Goal: Transaction & Acquisition: Purchase product/service

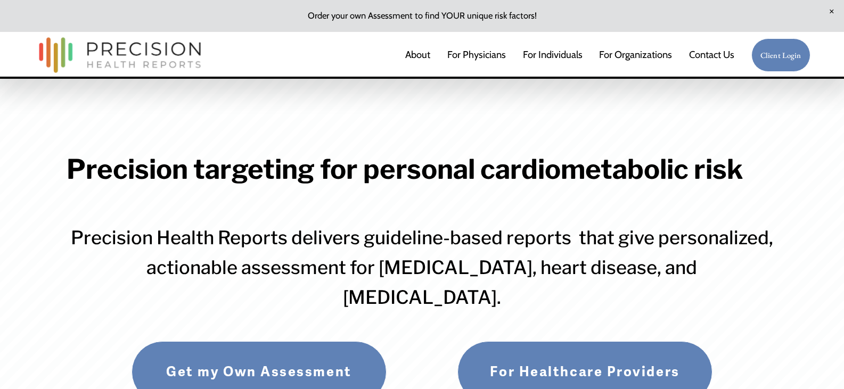
click at [779, 49] on link "Client Login" at bounding box center [781, 55] width 59 height 34
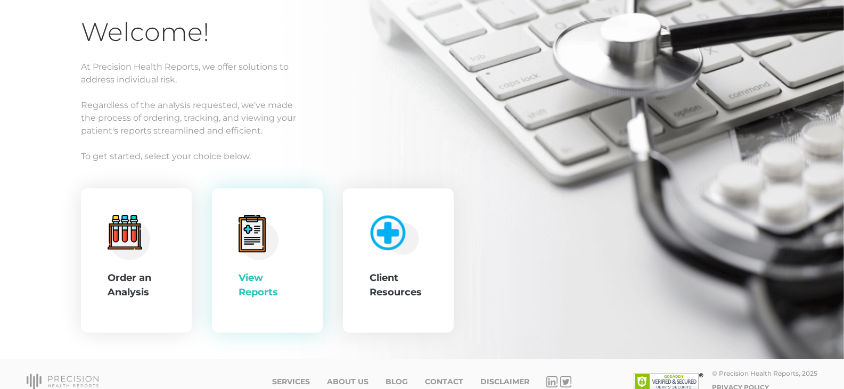
scroll to position [93, 0]
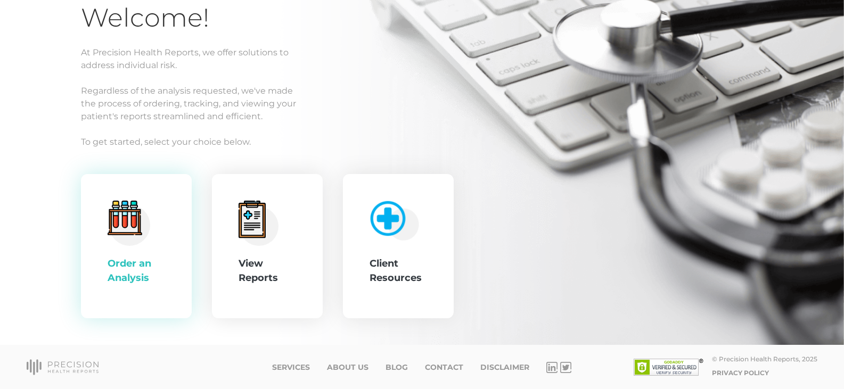
click at [154, 271] on div "Order an Analysis" at bounding box center [137, 271] width 58 height 29
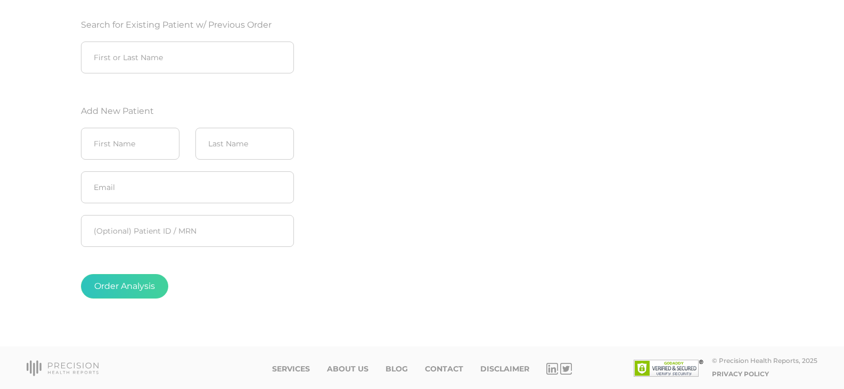
scroll to position [157, 0]
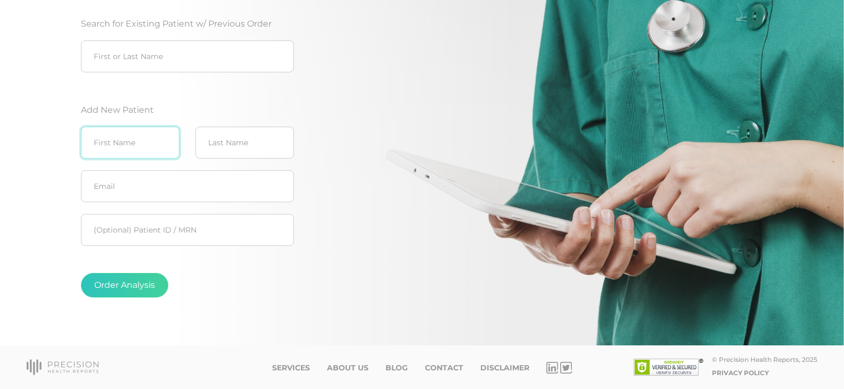
click at [128, 148] on input "text" at bounding box center [130, 143] width 99 height 32
type input "John"
type input "Altman"
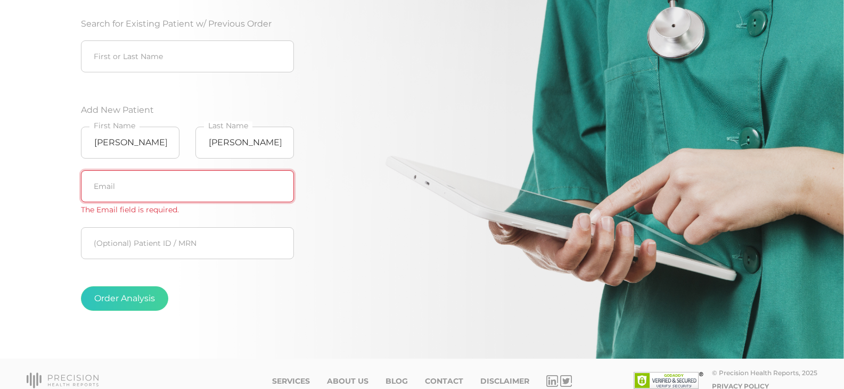
paste input "john.altman@woodburymn.gov"
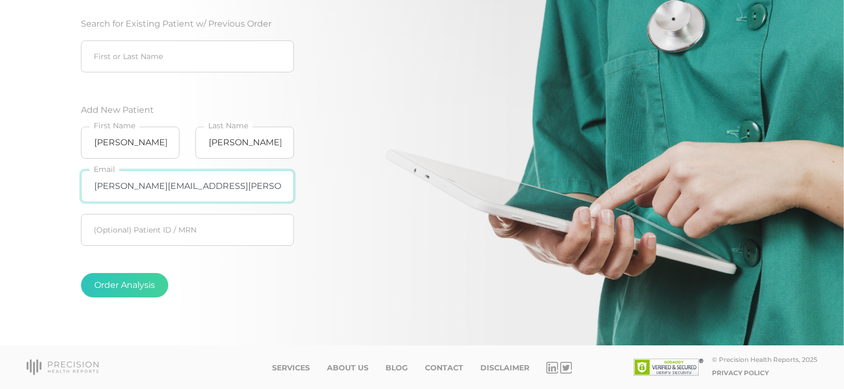
type input "john.altman@woodburymn.gov"
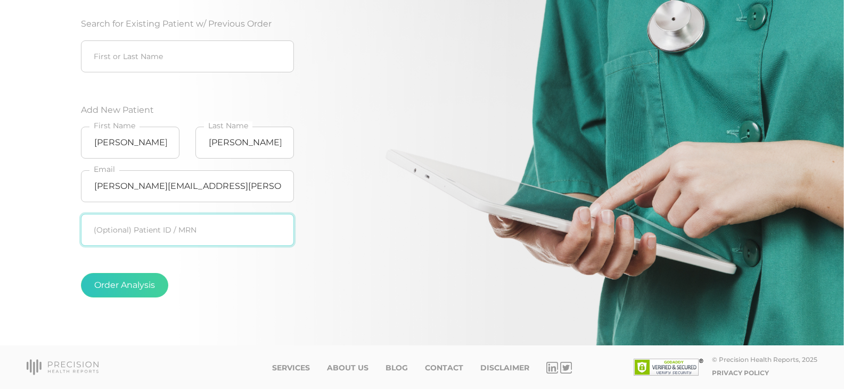
click at [181, 222] on input "text" at bounding box center [187, 230] width 213 height 32
type input "Woodbury PD"
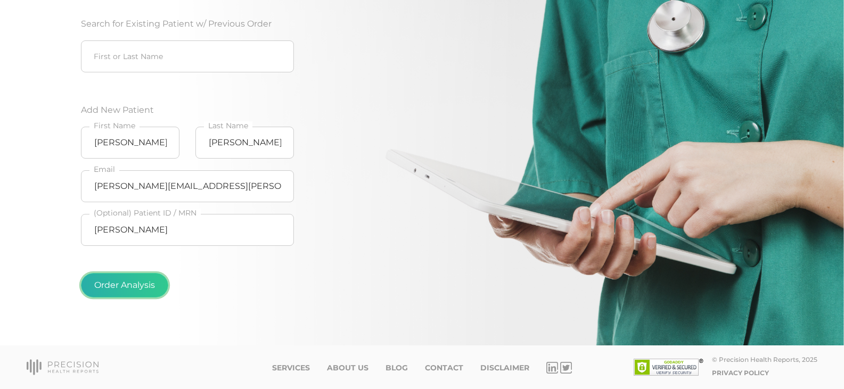
click at [117, 287] on button "Order Analysis" at bounding box center [124, 285] width 87 height 25
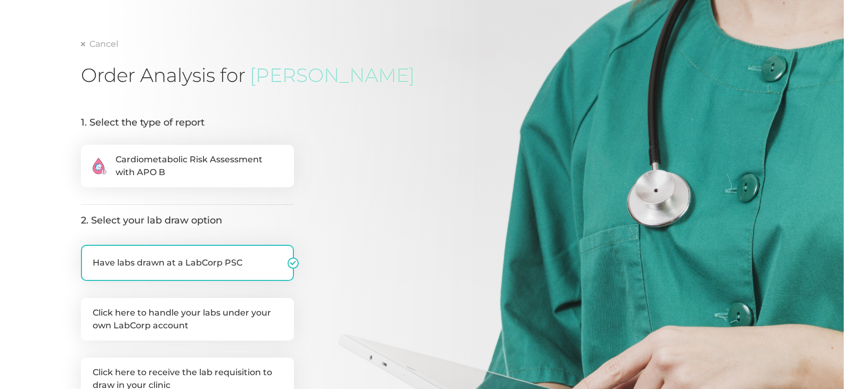
scroll to position [53, 0]
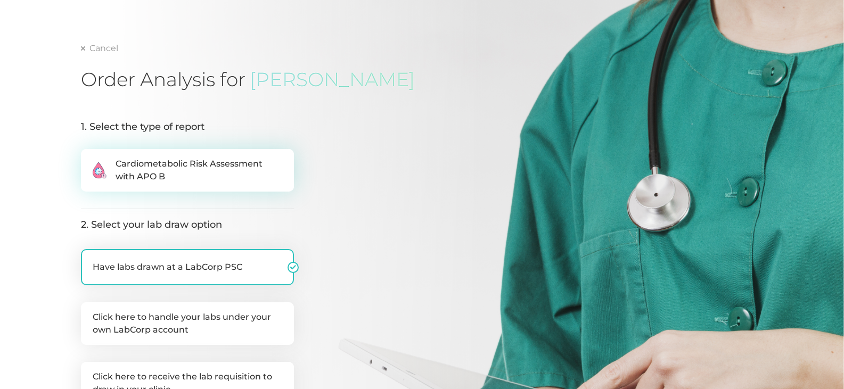
click at [209, 175] on span "Cardiometabolic Risk Assessment with APO B" at bounding box center [199, 171] width 167 height 26
click at [89, 160] on input ".cls-2{fill:#fa759e}.cls-4{fill:#ffd7e5}.cls-8{fill:#3a2c60} Cardiometabolic Ri…" at bounding box center [85, 154] width 9 height 11
radio input "true"
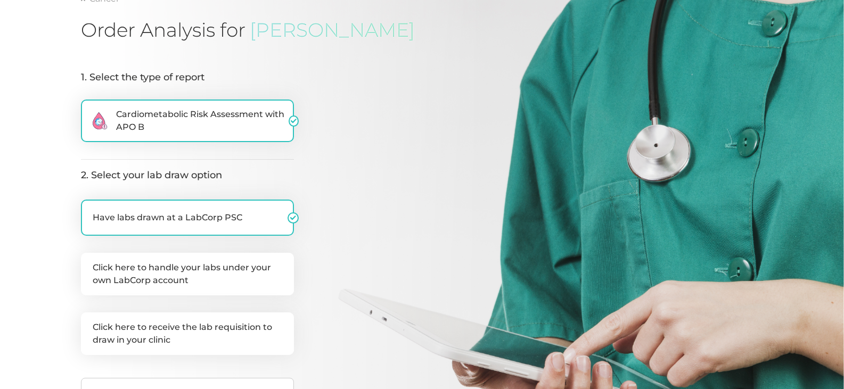
scroll to position [213, 0]
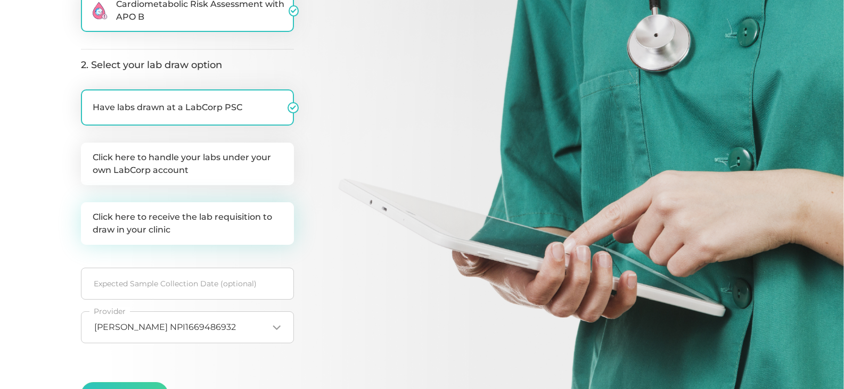
click at [151, 235] on label "Click here to receive the lab requisition to draw in your clinic" at bounding box center [187, 223] width 213 height 43
click at [89, 213] on input "Click here to receive the lab requisition to draw in your clinic" at bounding box center [85, 207] width 9 height 11
checkbox input "true"
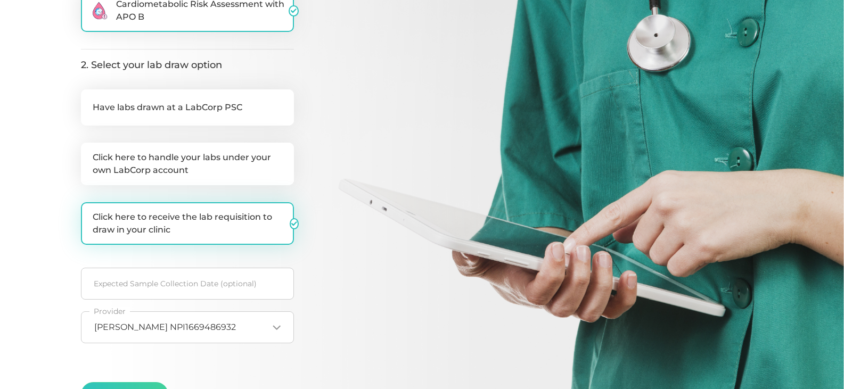
checkbox input "false"
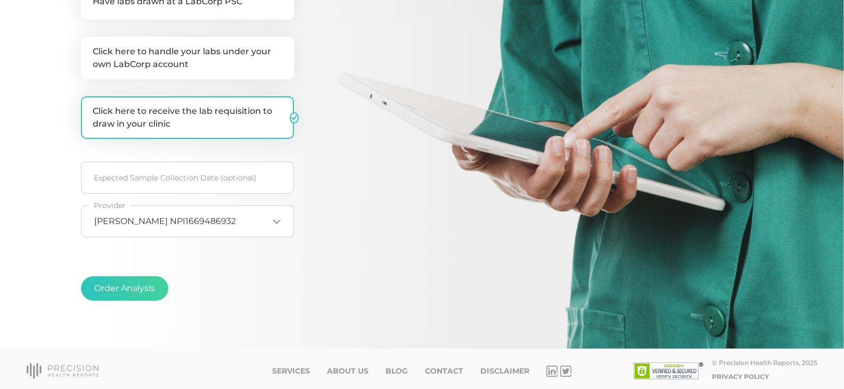
scroll to position [323, 0]
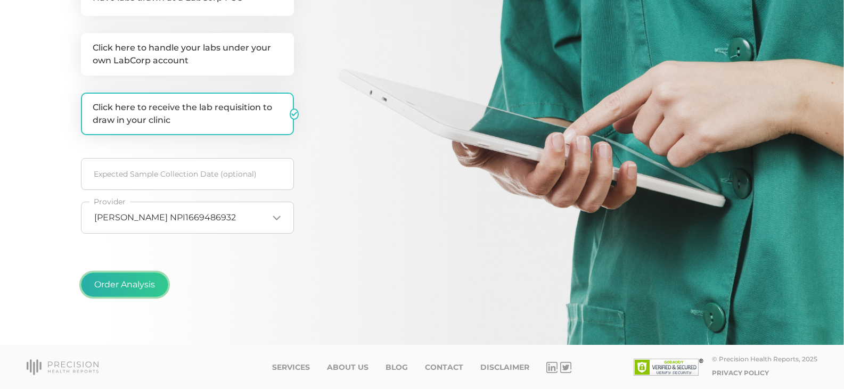
click at [153, 289] on button "Order Analysis" at bounding box center [124, 285] width 87 height 25
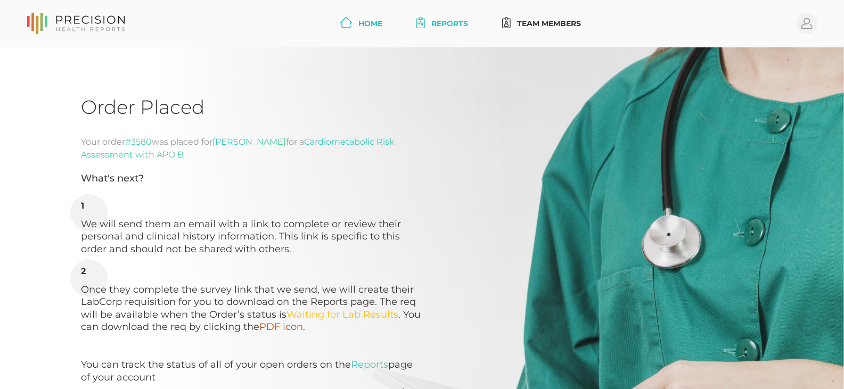
click at [348, 20] on icon at bounding box center [346, 22] width 12 height 11
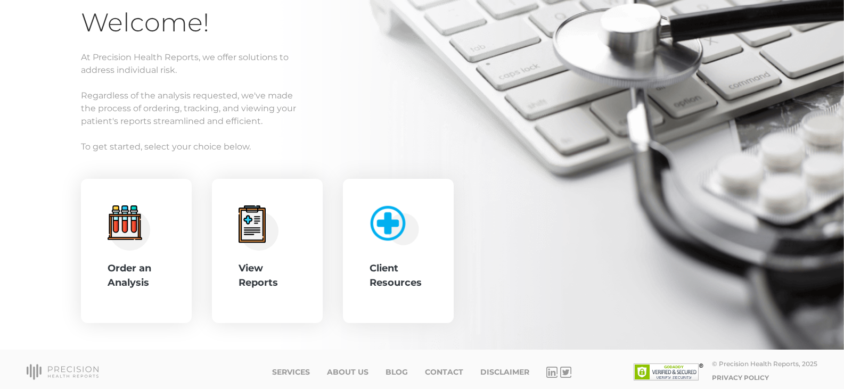
scroll to position [93, 0]
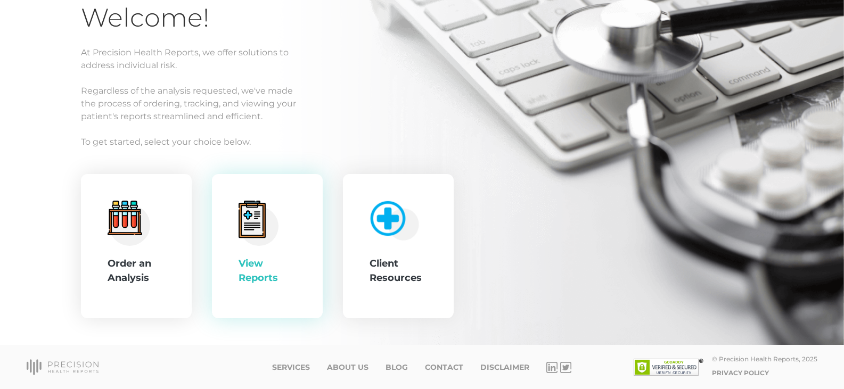
click at [280, 246] on div "View Reports" at bounding box center [268, 247] width 58 height 92
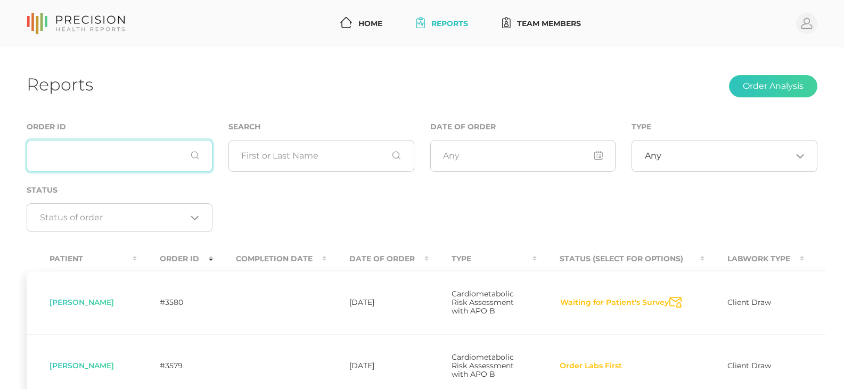
click at [86, 156] on input "text" at bounding box center [120, 156] width 186 height 32
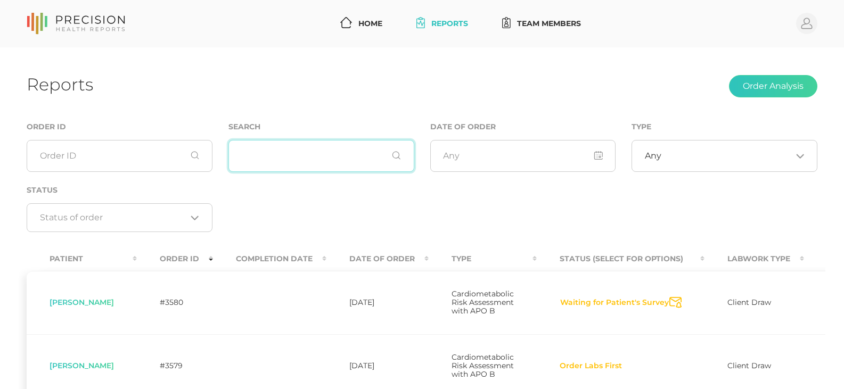
click at [298, 161] on input "text" at bounding box center [322, 156] width 186 height 32
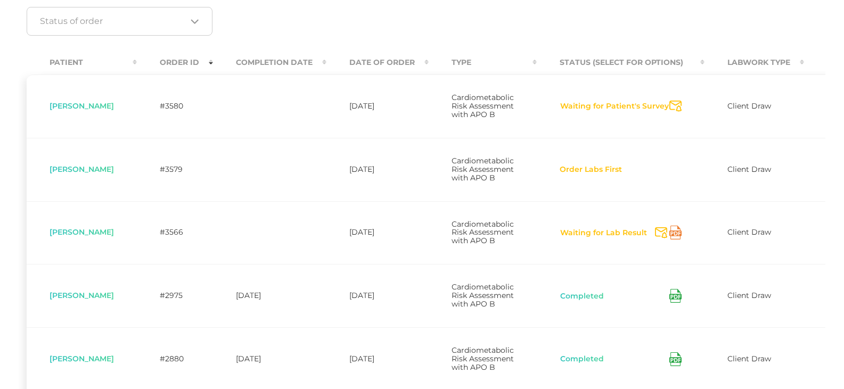
scroll to position [213, 0]
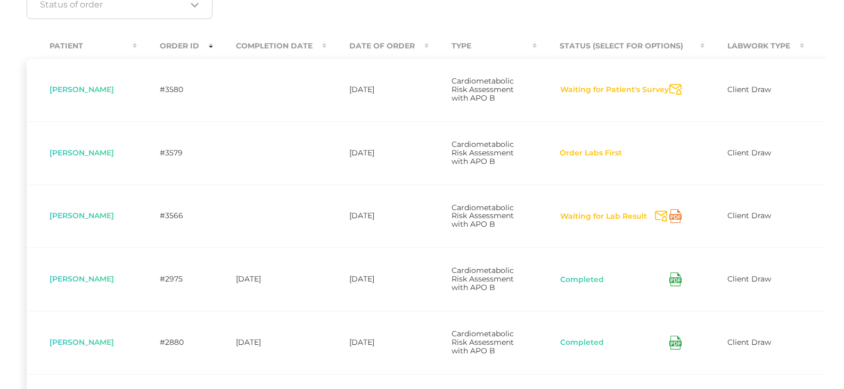
click at [680, 223] on icon at bounding box center [676, 216] width 12 height 14
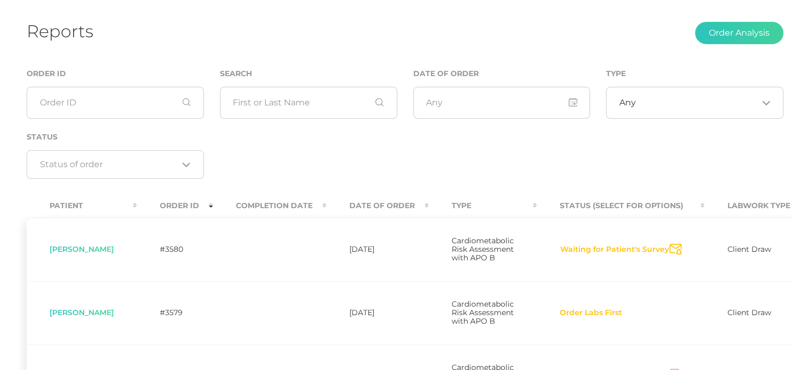
scroll to position [0, 0]
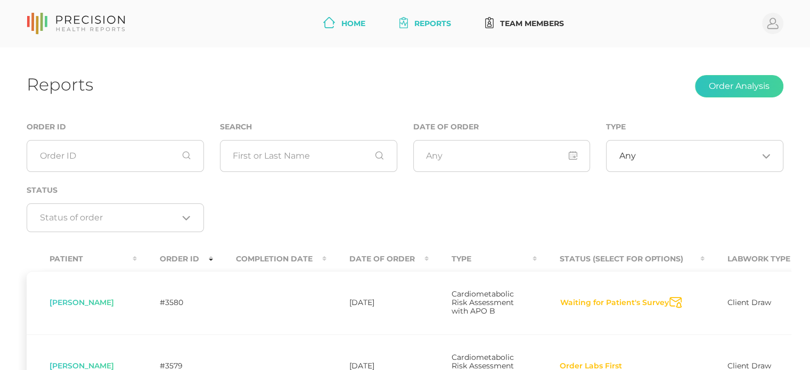
drag, startPoint x: 354, startPoint y: 9, endPoint x: 350, endPoint y: 31, distance: 22.7
click at [354, 9] on nav "Home Reports Team Members Profile" at bounding box center [405, 23] width 810 height 47
click at [350, 31] on link "Home" at bounding box center [344, 24] width 51 height 20
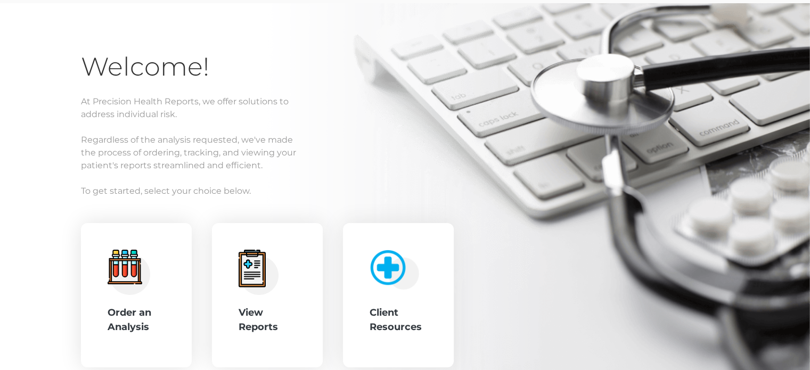
scroll to position [107, 0]
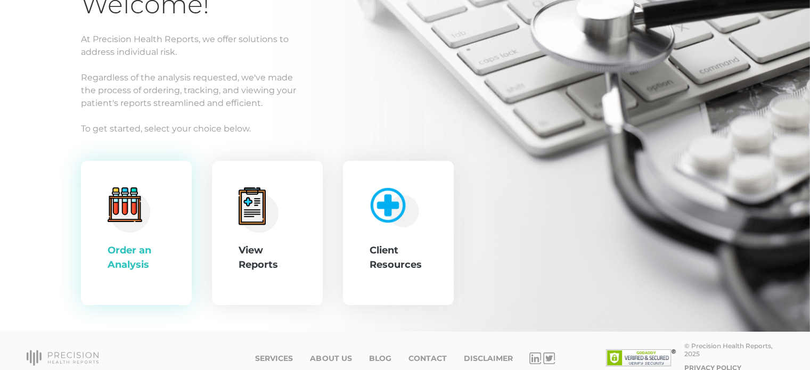
click at [144, 232] on icon ".cls-4{fill:#f3f3f3}.cls-5{fill:#e4e4e4}.cls-6{fill:#bbf7ff}.cls-7{fill:#8bf0ff…" at bounding box center [129, 210] width 43 height 45
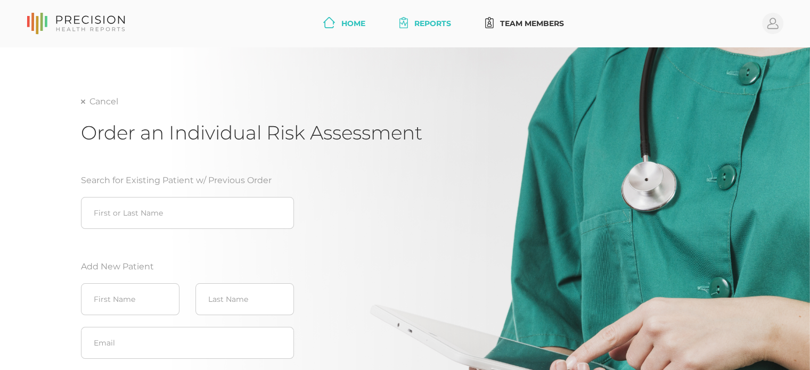
click at [336, 27] on link "Home" at bounding box center [344, 24] width 51 height 20
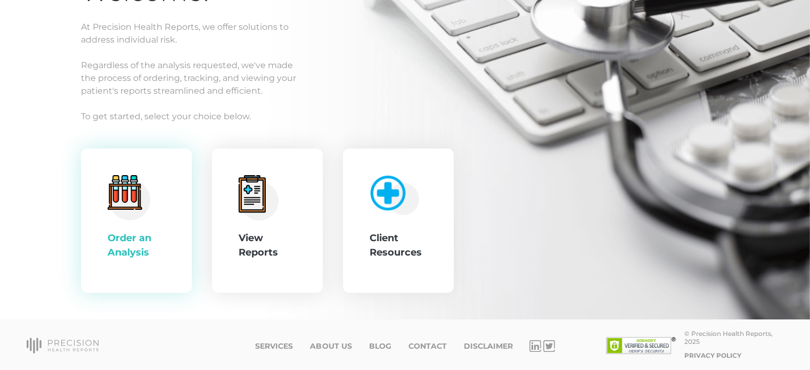
scroll to position [120, 0]
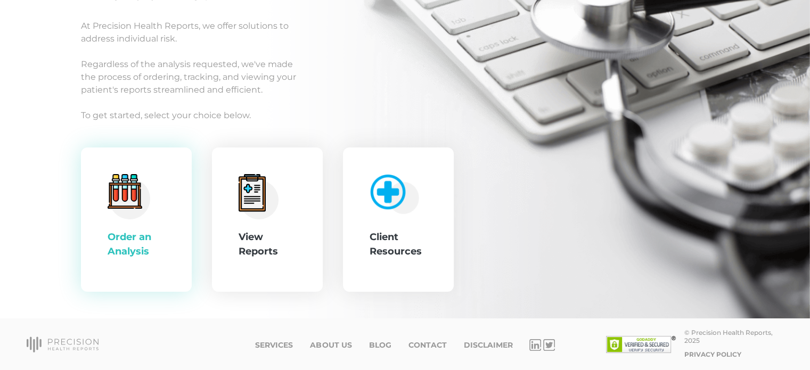
click at [136, 237] on div "Order an Analysis" at bounding box center [137, 244] width 58 height 29
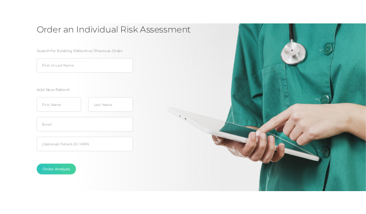
scroll to position [120, 0]
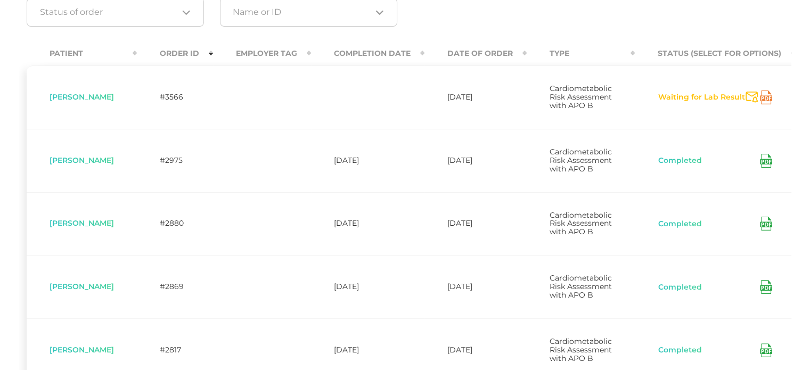
scroll to position [206, 0]
click at [771, 231] on icon at bounding box center [766, 224] width 12 height 14
